Goal: Find specific page/section: Find specific page/section

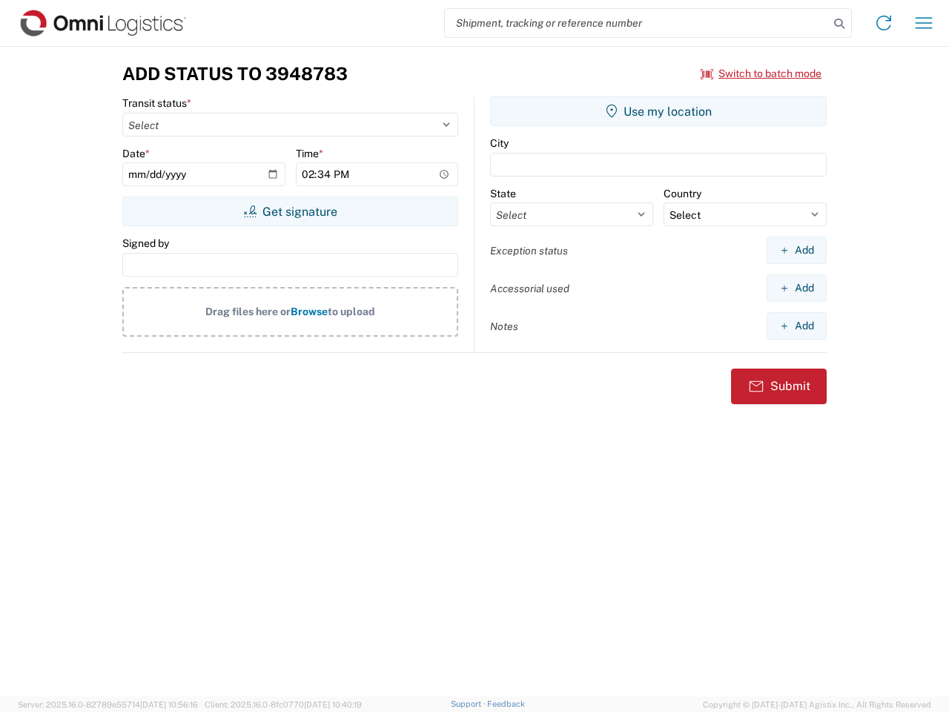
click at [637, 23] on input "search" at bounding box center [637, 23] width 384 height 28
click at [839, 24] on icon at bounding box center [839, 23] width 21 height 21
click at [884, 23] on icon at bounding box center [884, 23] width 24 height 24
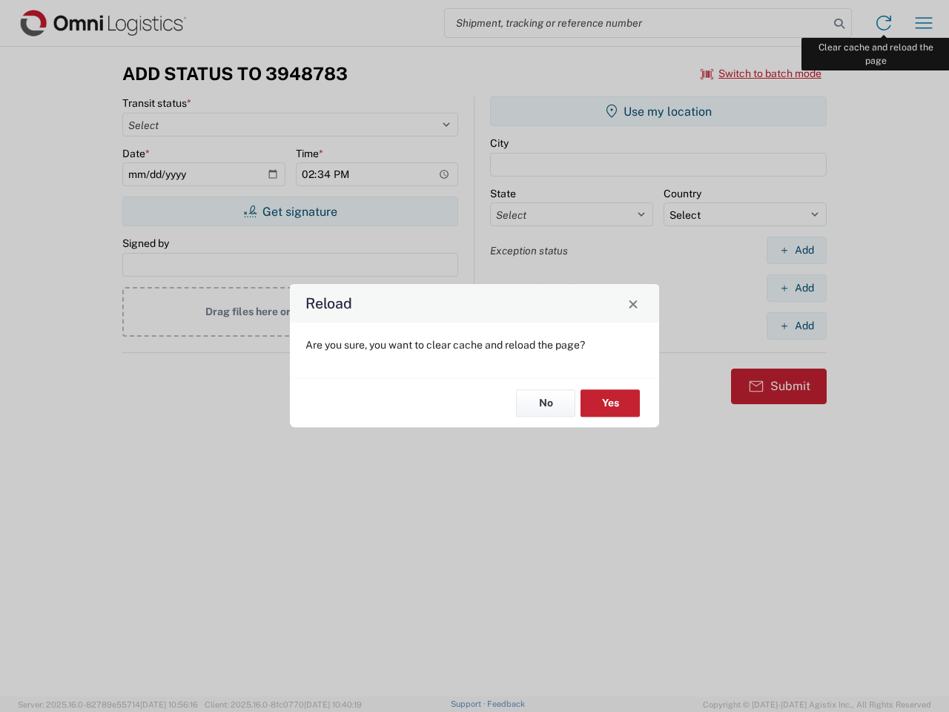
click at [924, 23] on div "Reload Are you sure, you want to clear cache and reload the page? No Yes" at bounding box center [474, 356] width 949 height 712
click at [762, 73] on div "Reload Are you sure, you want to clear cache and reload the page? No Yes" at bounding box center [474, 356] width 949 height 712
click at [290, 211] on div "Reload Are you sure, you want to clear cache and reload the page? No Yes" at bounding box center [474, 356] width 949 height 712
click at [659, 111] on div "Reload Are you sure, you want to clear cache and reload the page? No Yes" at bounding box center [474, 356] width 949 height 712
click at [796, 250] on div "Reload Are you sure, you want to clear cache and reload the page? No Yes" at bounding box center [474, 356] width 949 height 712
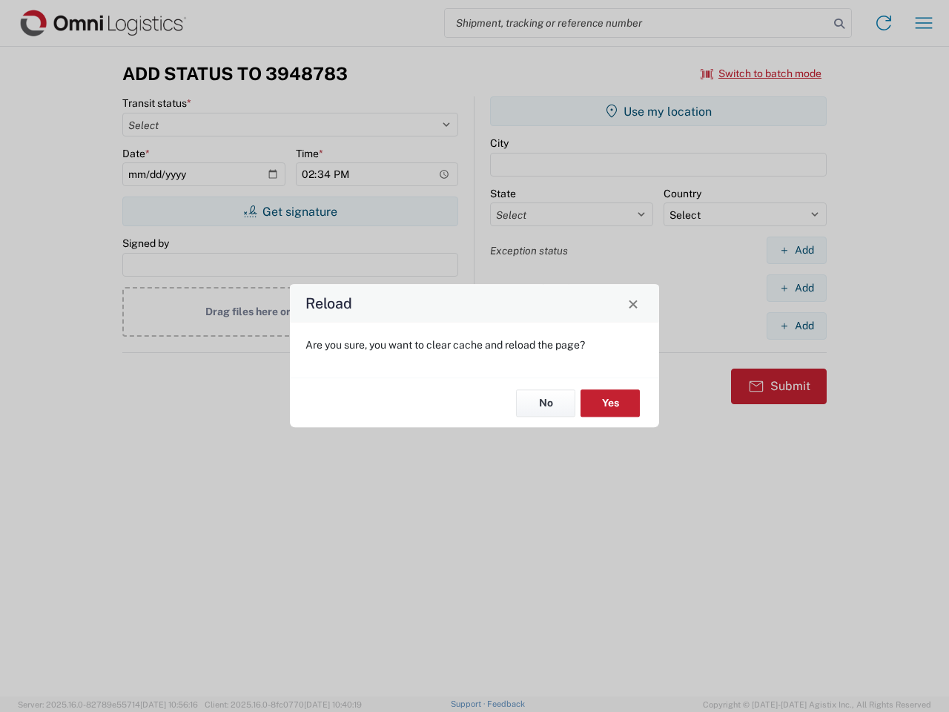
click at [796, 288] on div "Reload Are you sure, you want to clear cache and reload the page? No Yes" at bounding box center [474, 356] width 949 height 712
click at [796, 326] on div "Reload Are you sure, you want to clear cache and reload the page? No Yes" at bounding box center [474, 356] width 949 height 712
